Goal: Check status: Check status

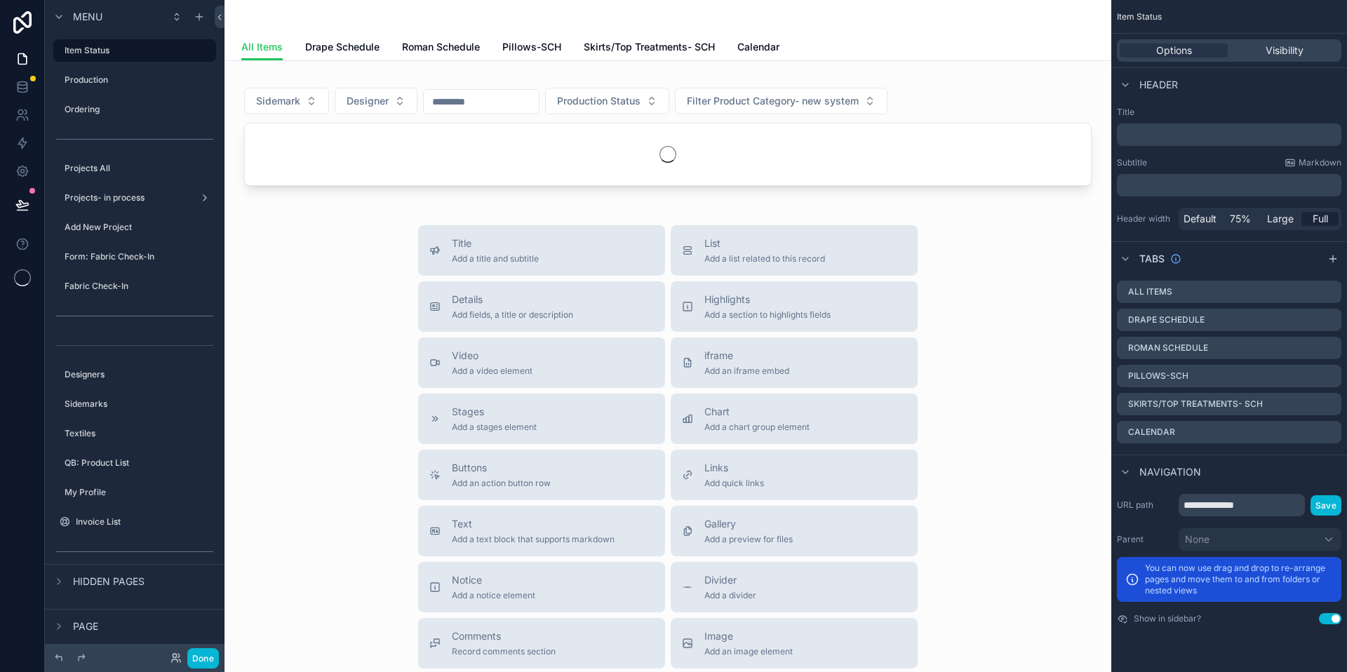
click at [81, 83] on label "Production" at bounding box center [139, 79] width 149 height 11
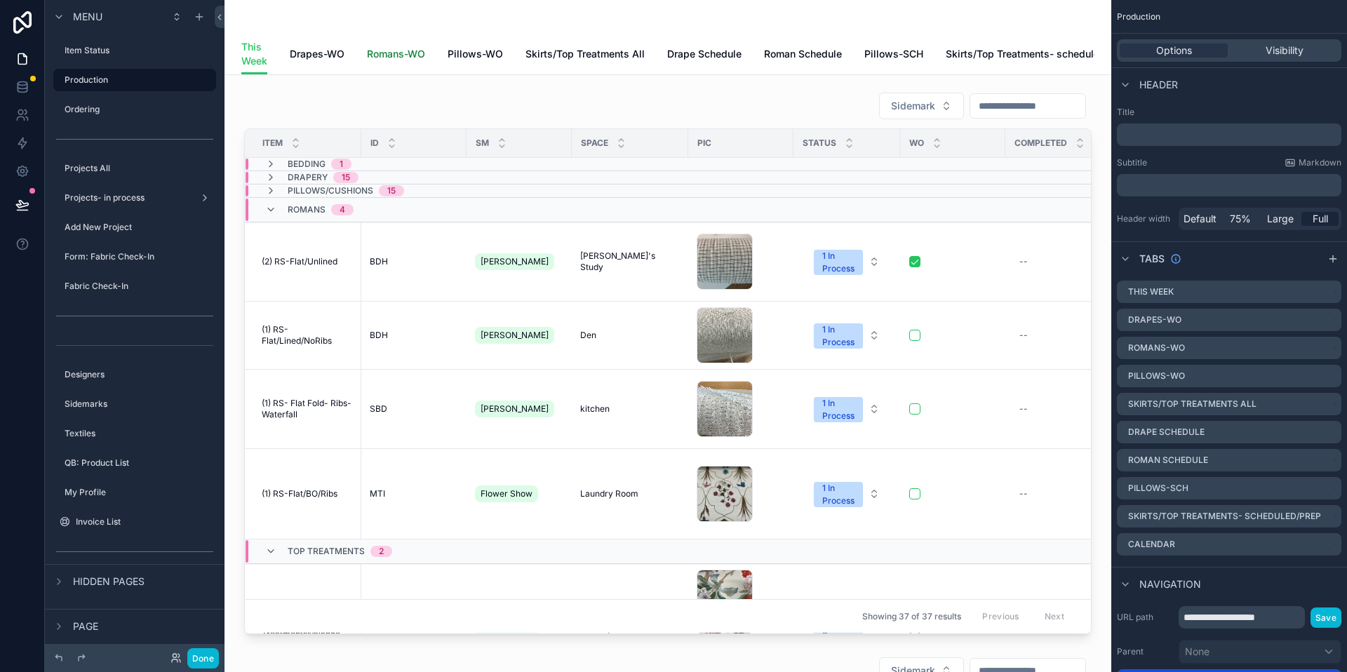
click at [408, 56] on span "Romans-WO" at bounding box center [396, 54] width 58 height 14
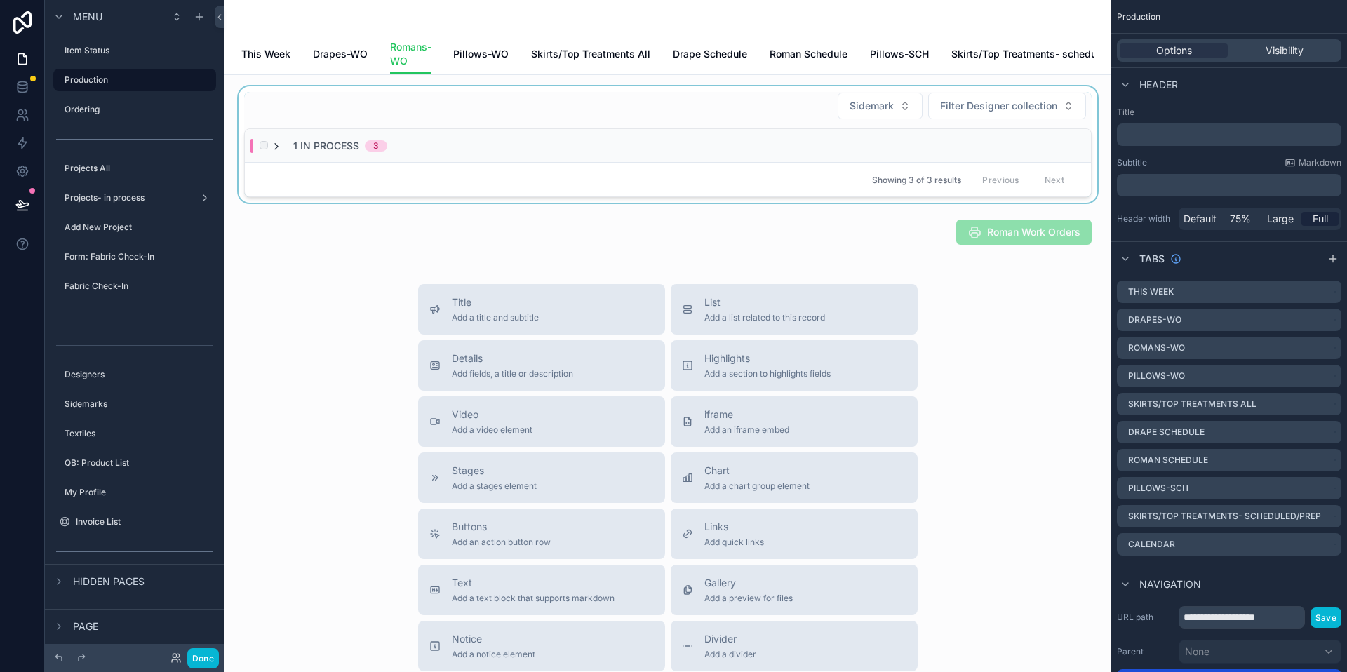
click at [276, 152] on icon "scrollable content" at bounding box center [276, 146] width 11 height 11
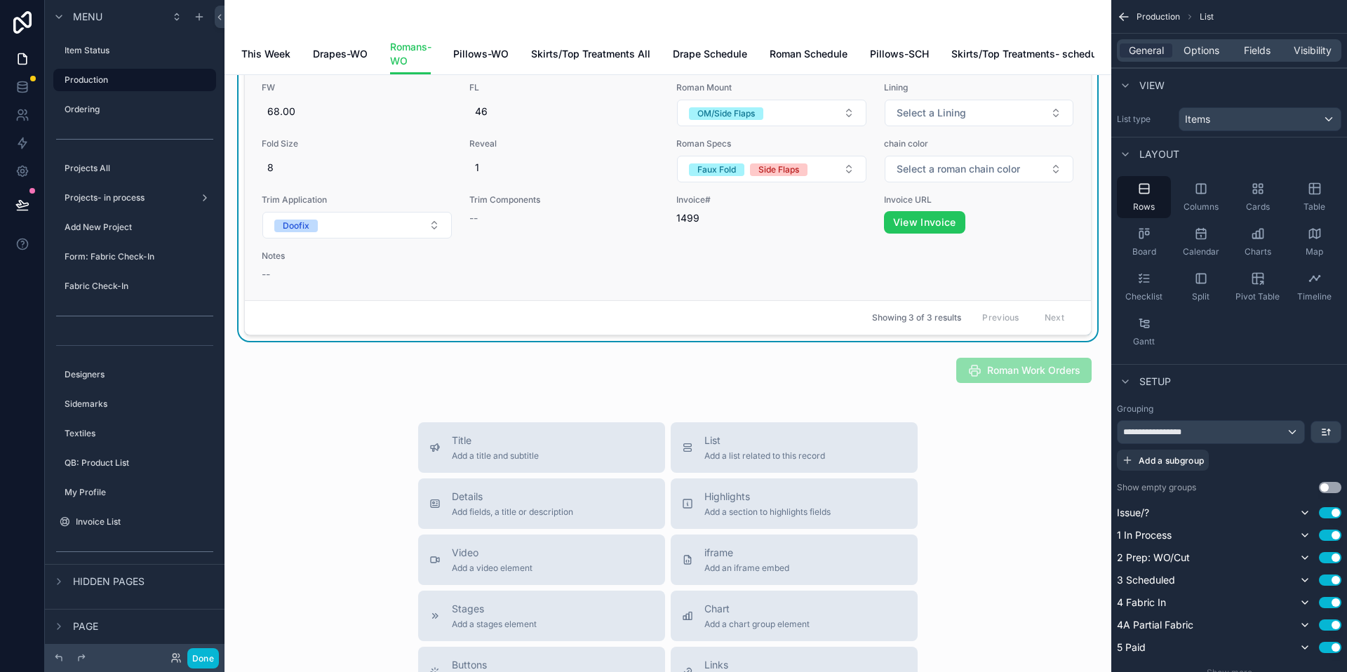
scroll to position [298, 0]
click at [1030, 378] on div "scrollable content" at bounding box center [668, 369] width 864 height 36
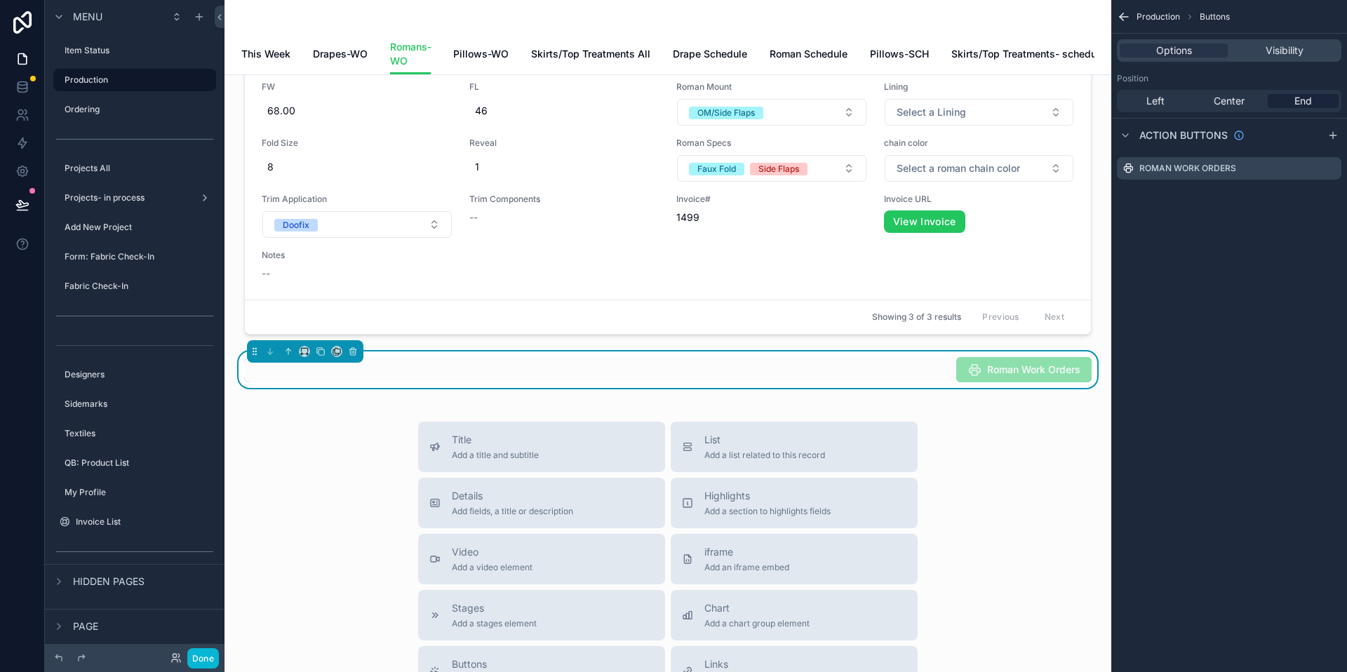
click at [1026, 378] on span "Roman Work Orders" at bounding box center [1023, 371] width 135 height 14
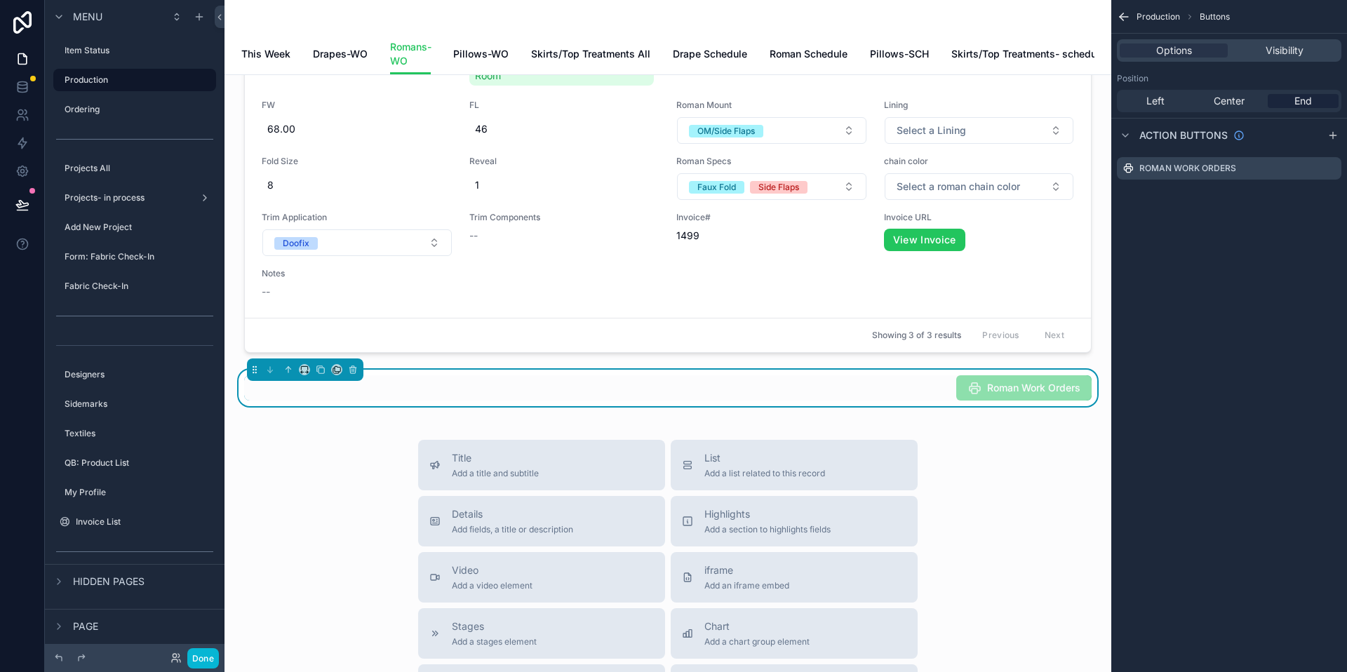
scroll to position [290, 0]
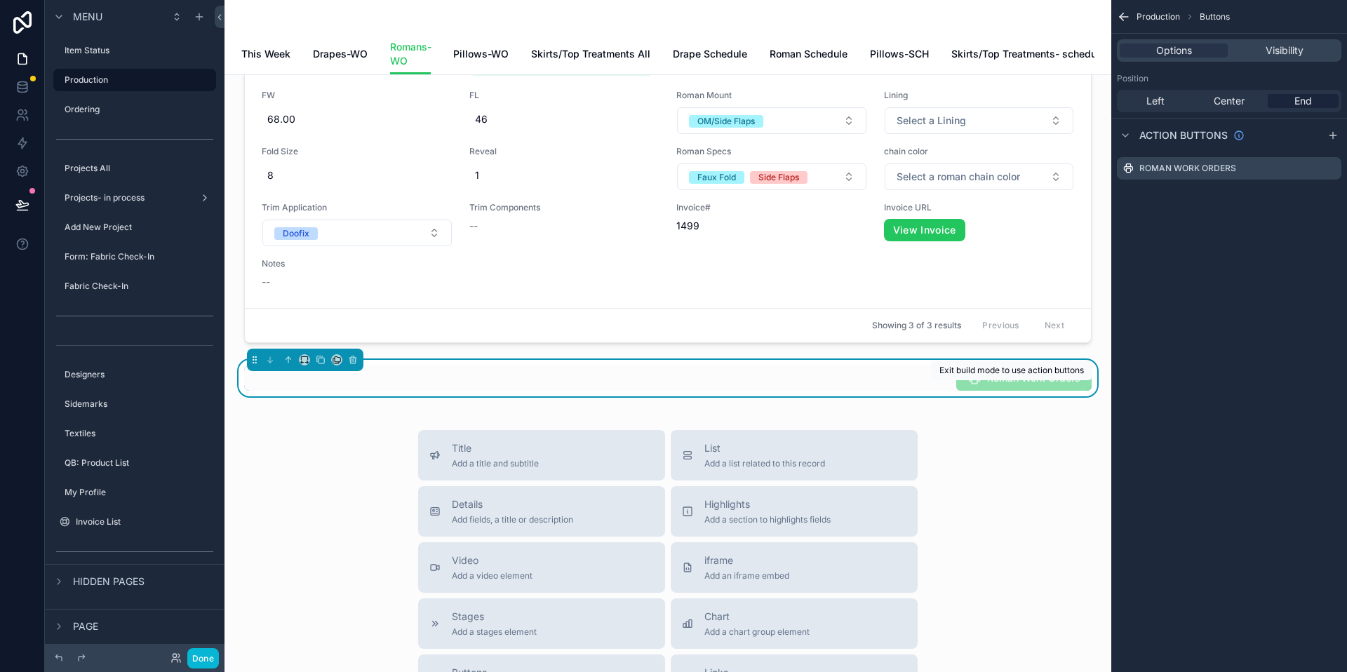
click at [989, 386] on span "Roman Work Orders" at bounding box center [1023, 379] width 135 height 14
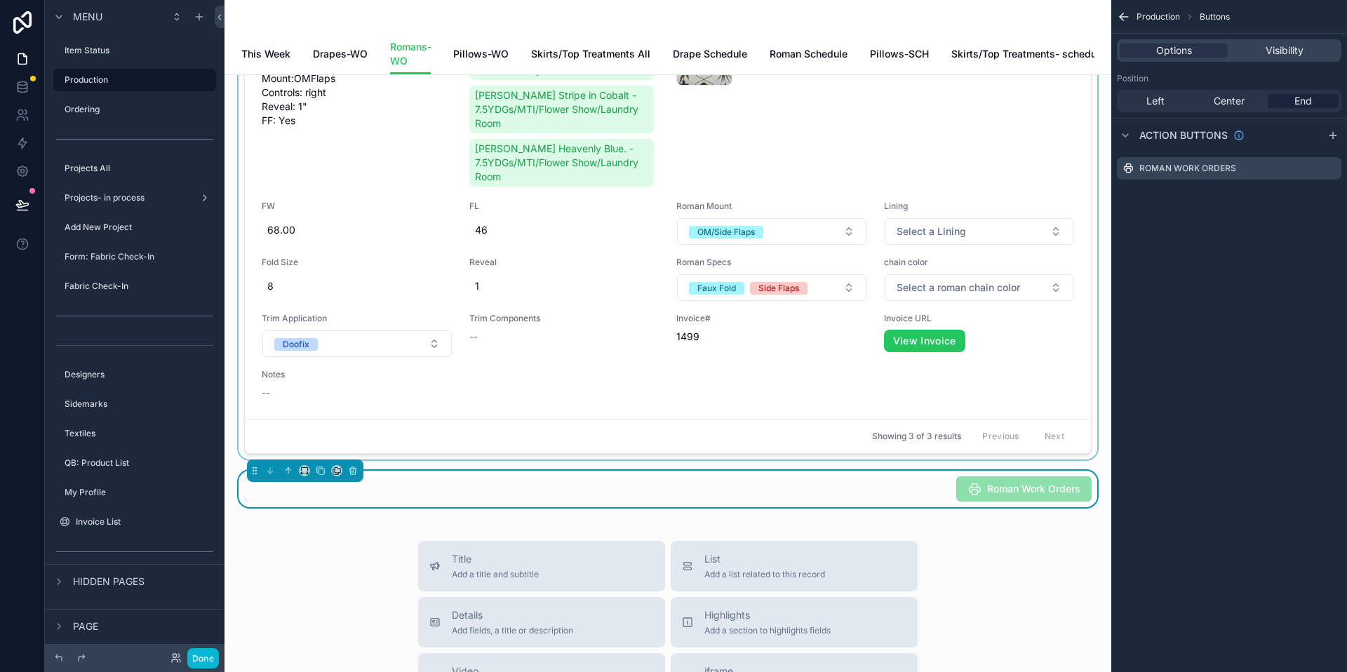
scroll to position [0, 0]
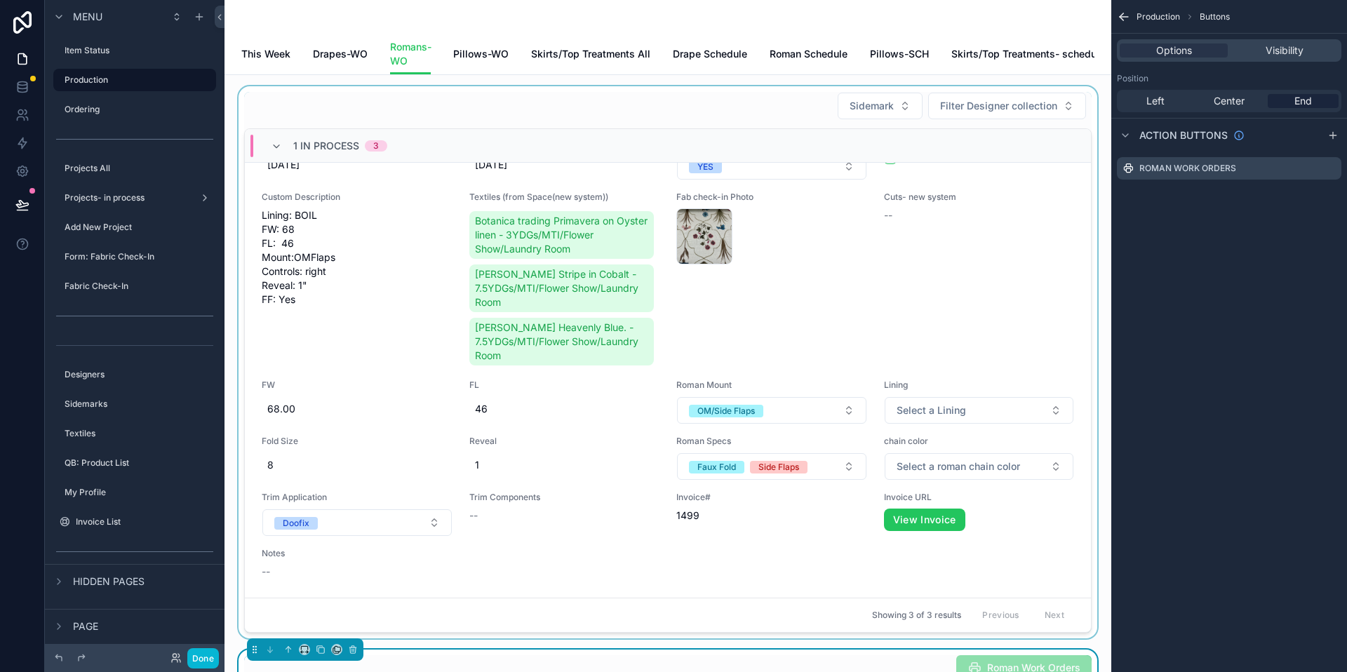
click at [975, 327] on div "scrollable content" at bounding box center [668, 362] width 864 height 552
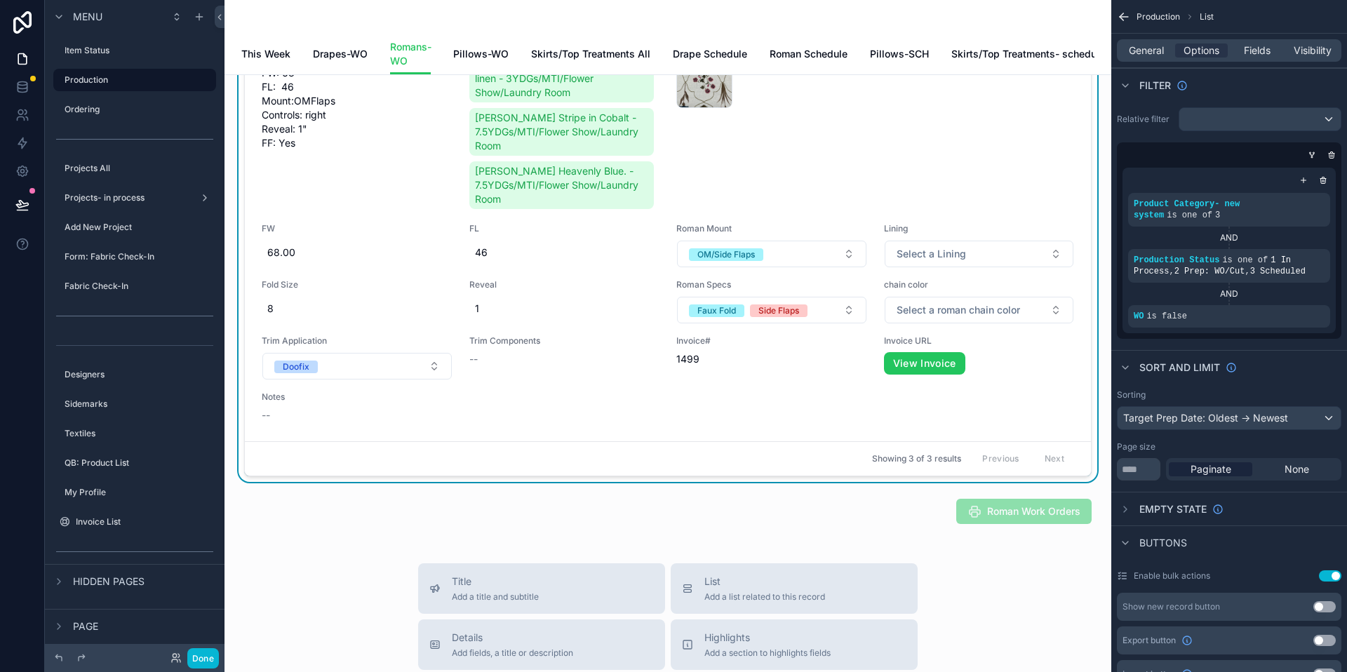
scroll to position [215, 0]
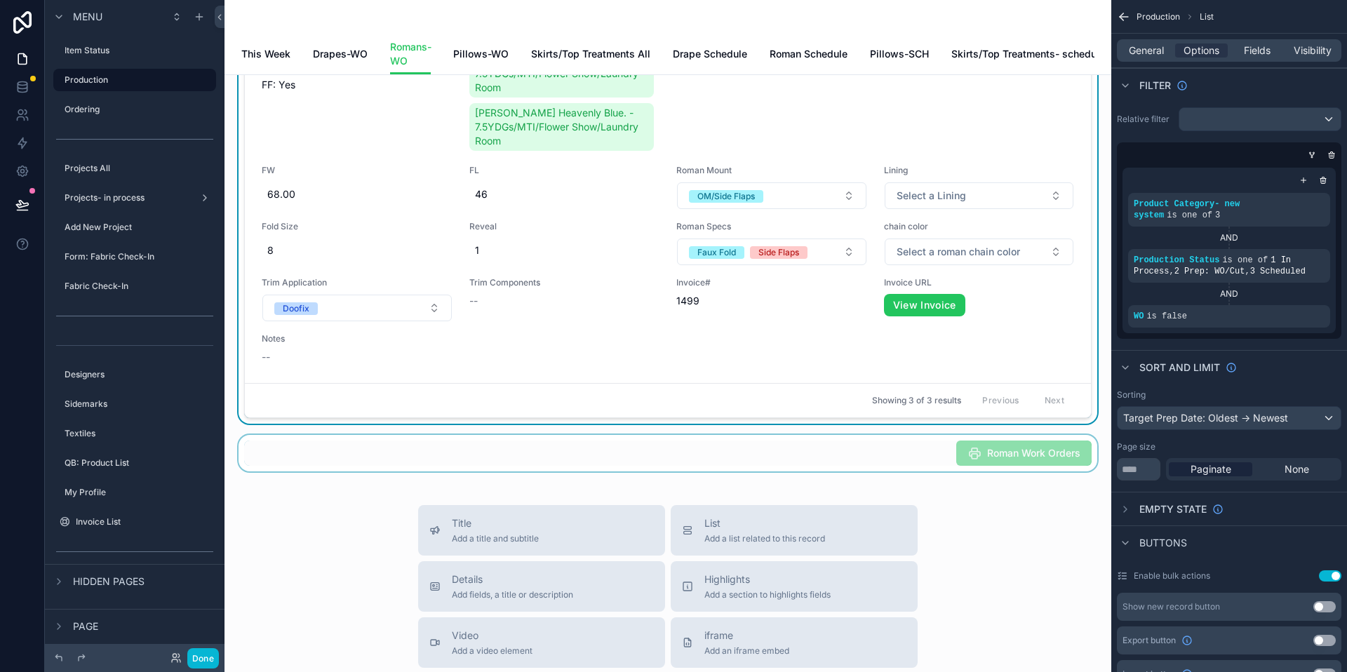
click at [1006, 468] on div "scrollable content" at bounding box center [668, 453] width 864 height 36
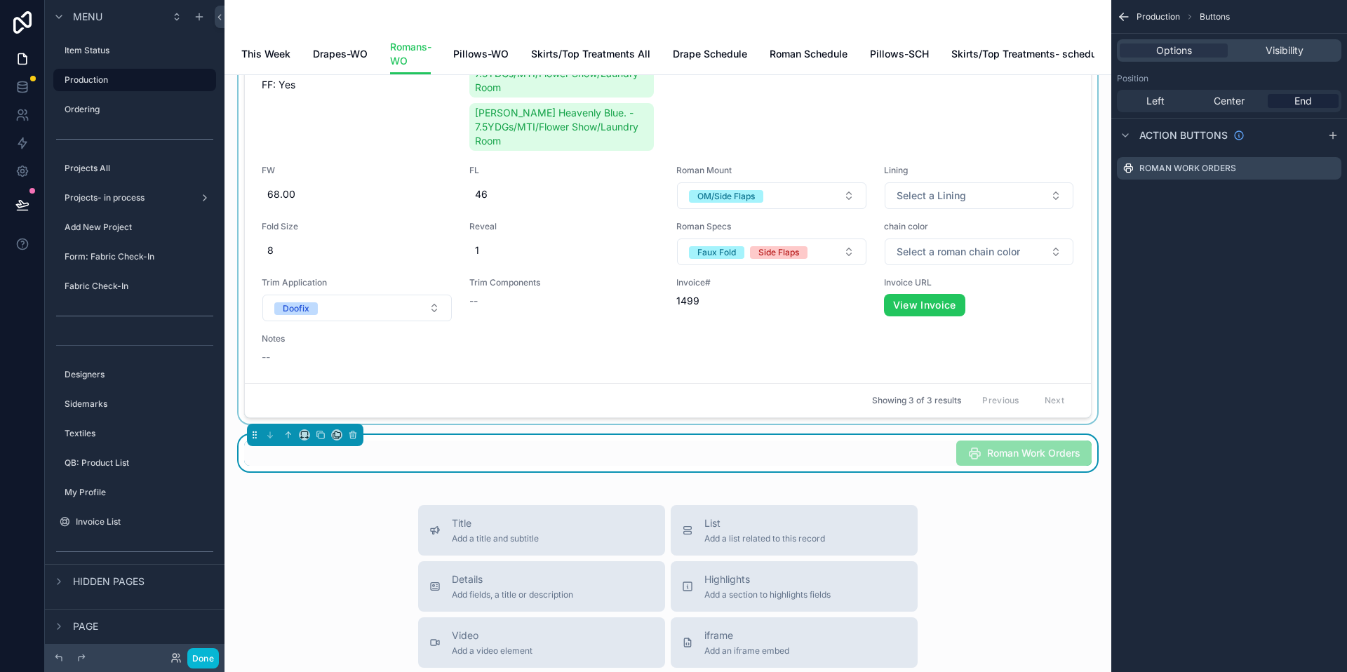
click at [1006, 461] on span "Roman Work Orders" at bounding box center [1023, 454] width 135 height 14
click at [205, 658] on button "Done" at bounding box center [203, 658] width 32 height 20
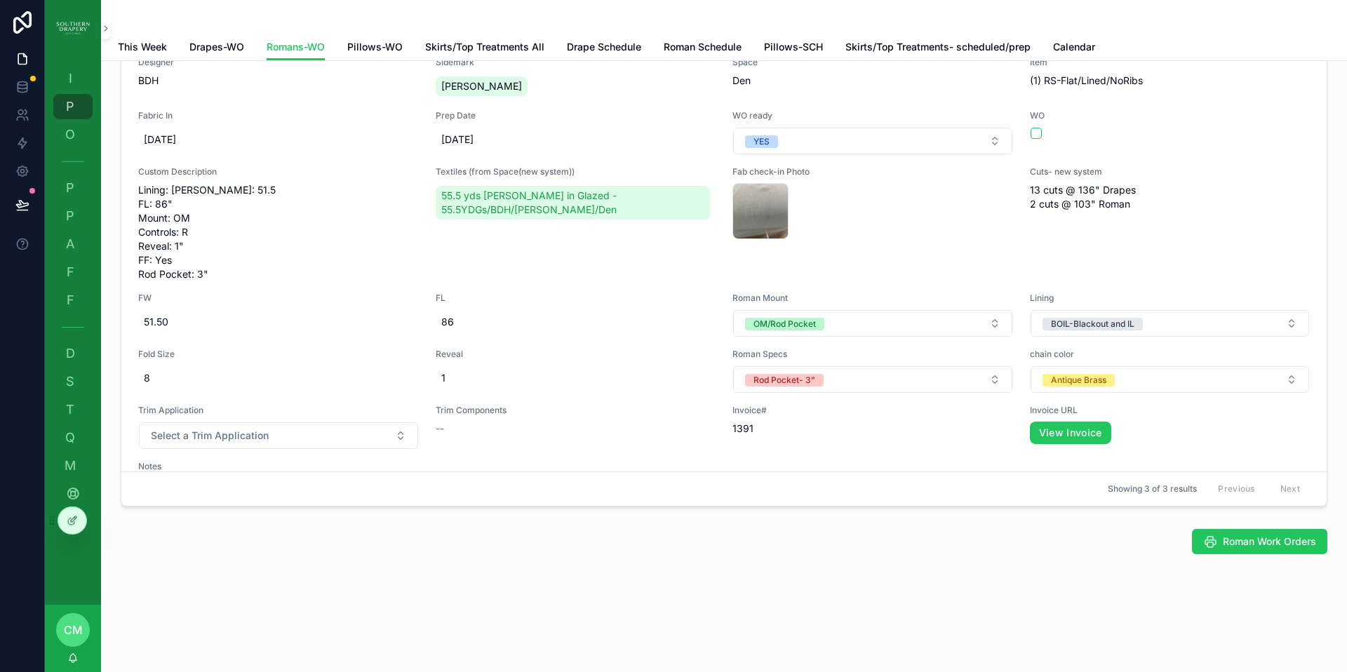
scroll to position [112, 0]
click at [1237, 542] on span "Roman Work Orders" at bounding box center [1268, 541] width 93 height 14
